Goal: Transaction & Acquisition: Subscribe to service/newsletter

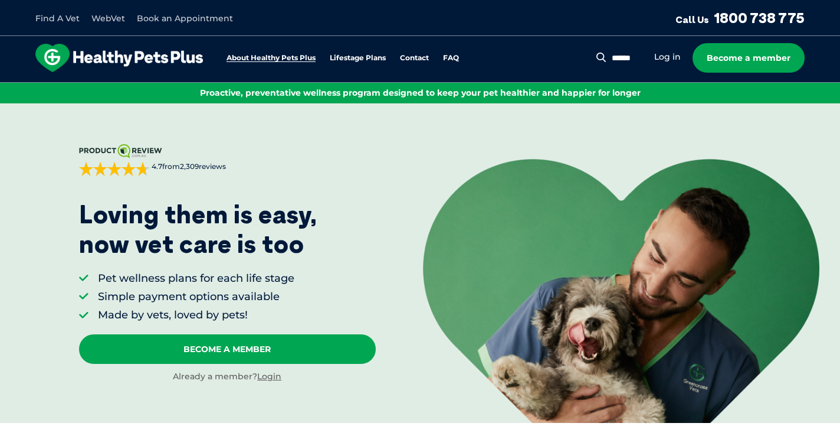
click at [286, 60] on link "About Healthy Pets Plus" at bounding box center [271, 58] width 89 height 8
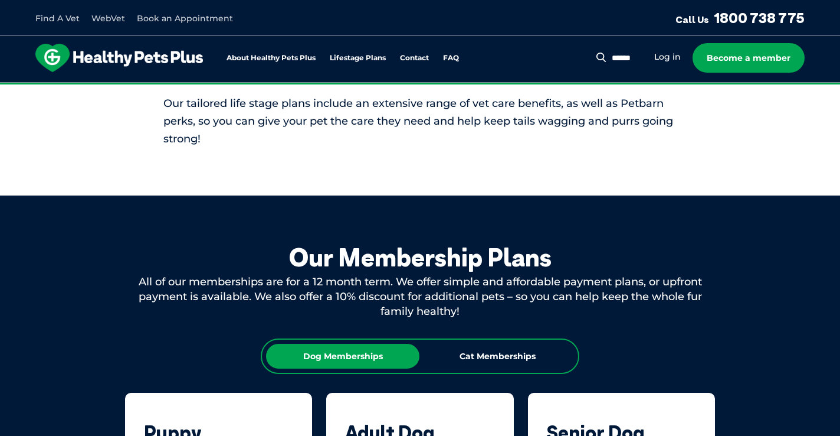
scroll to position [484, 0]
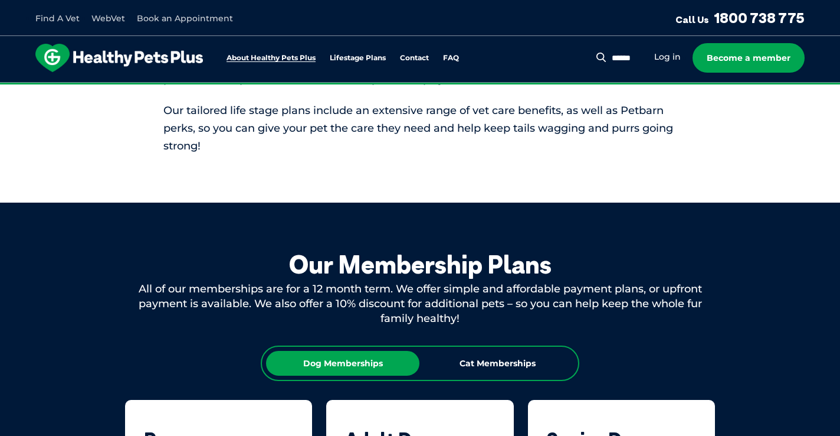
click at [307, 58] on link "About Healthy Pets Plus" at bounding box center [271, 58] width 89 height 8
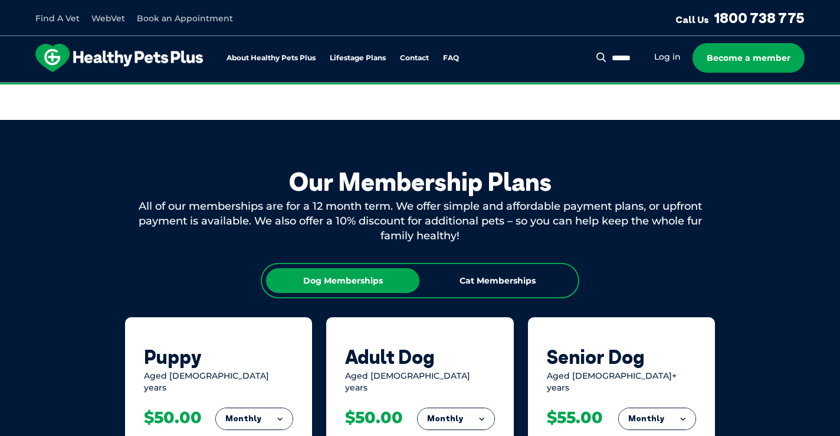
scroll to position [566, 0]
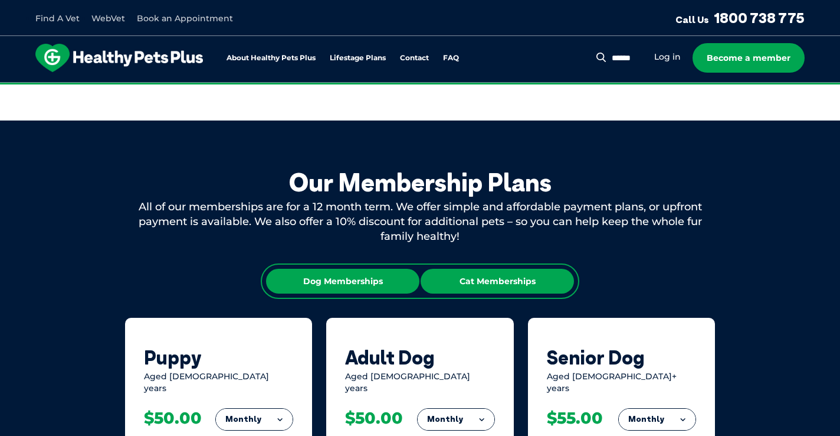
click at [490, 277] on div "Cat Memberships" at bounding box center [497, 281] width 153 height 25
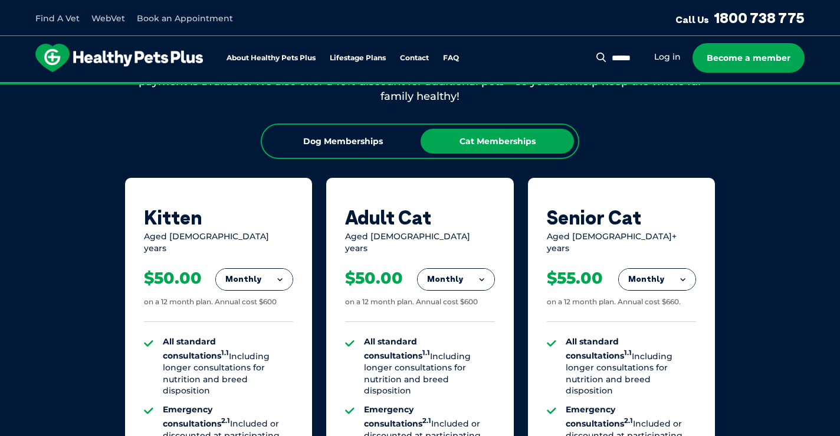
scroll to position [708, 0]
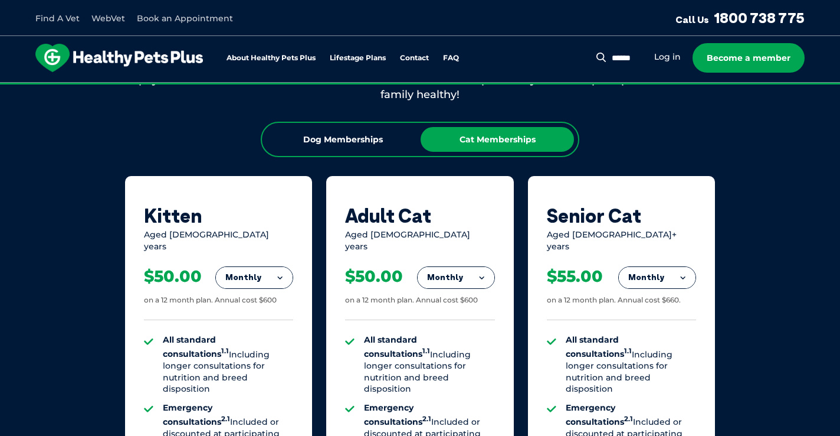
click at [273, 288] on li "Fortnightly" at bounding box center [254, 302] width 77 height 28
click at [273, 277] on button "Fortnightly" at bounding box center [251, 277] width 83 height 21
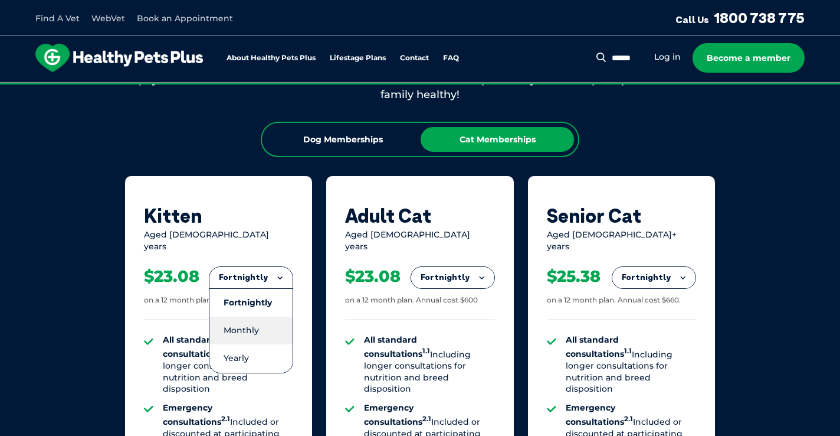
click at [263, 316] on li "Monthly" at bounding box center [251, 330] width 83 height 28
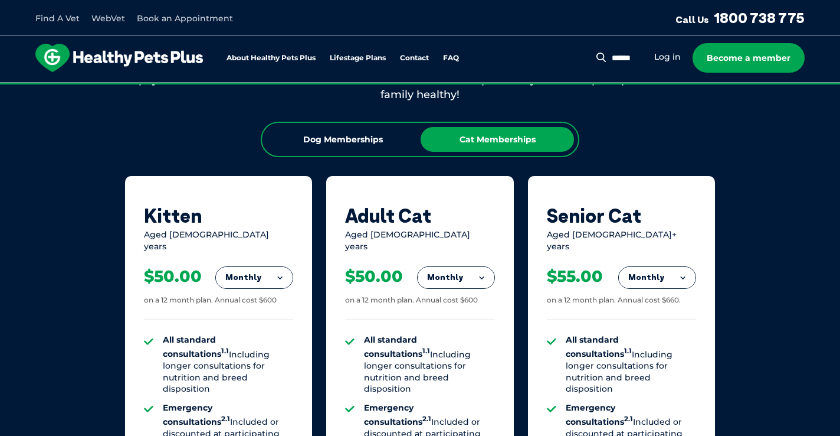
click at [281, 276] on button "Monthly" at bounding box center [254, 277] width 77 height 21
click at [280, 288] on li "Fortnightly" at bounding box center [254, 302] width 77 height 28
click at [281, 276] on button "Fortnightly" at bounding box center [251, 277] width 83 height 21
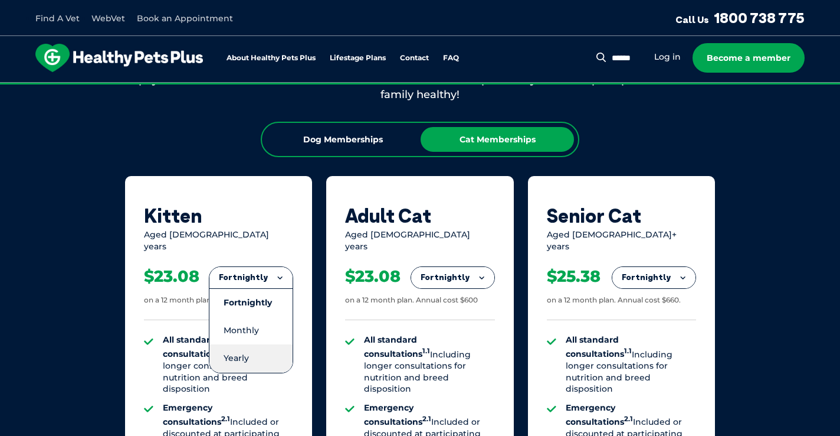
click at [270, 344] on li "Yearly" at bounding box center [251, 358] width 83 height 28
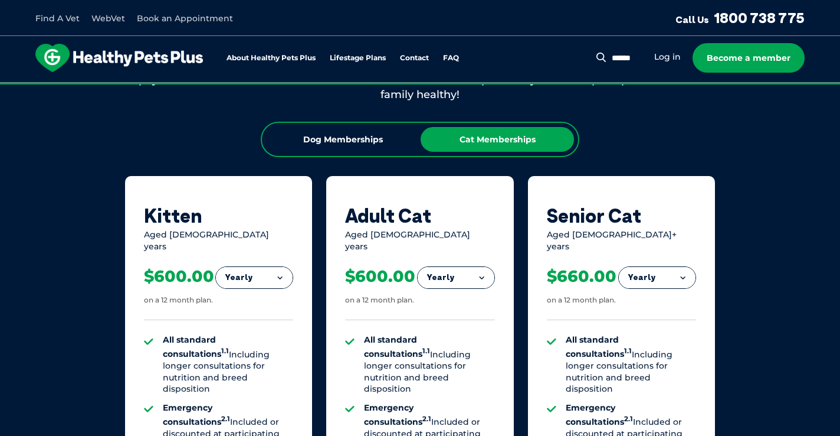
click at [479, 272] on button "Yearly" at bounding box center [456, 277] width 77 height 21
click at [474, 320] on li "Monthly" at bounding box center [456, 330] width 77 height 28
